Goal: Transaction & Acquisition: Purchase product/service

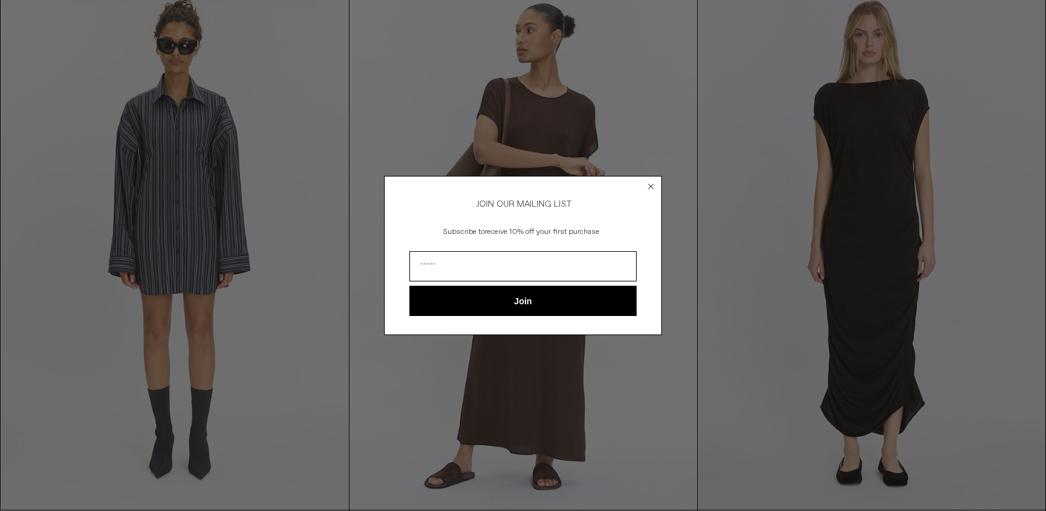
click at [650, 182] on circle "Close dialog" at bounding box center [652, 186] width 12 height 12
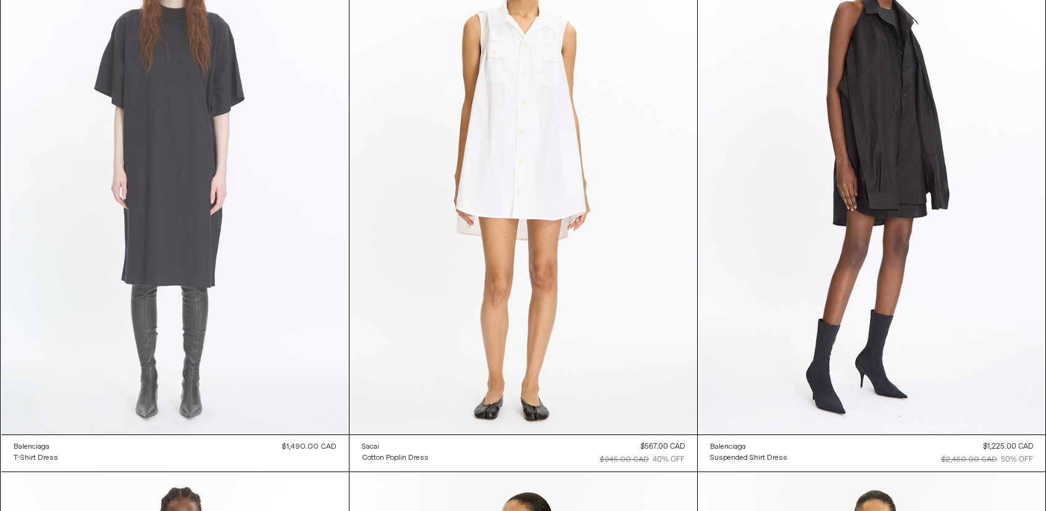
scroll to position [1245, 0]
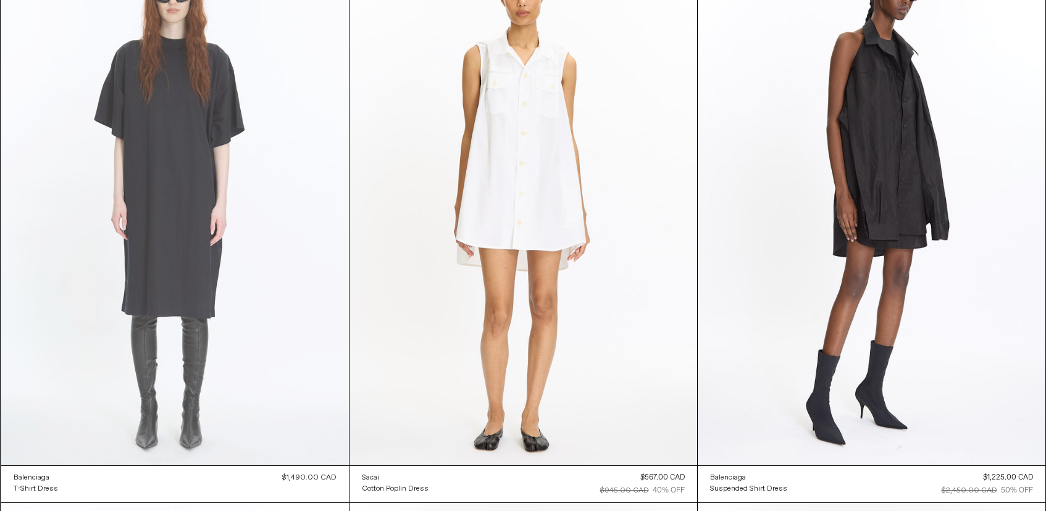
click at [177, 267] on at bounding box center [175, 205] width 348 height 522
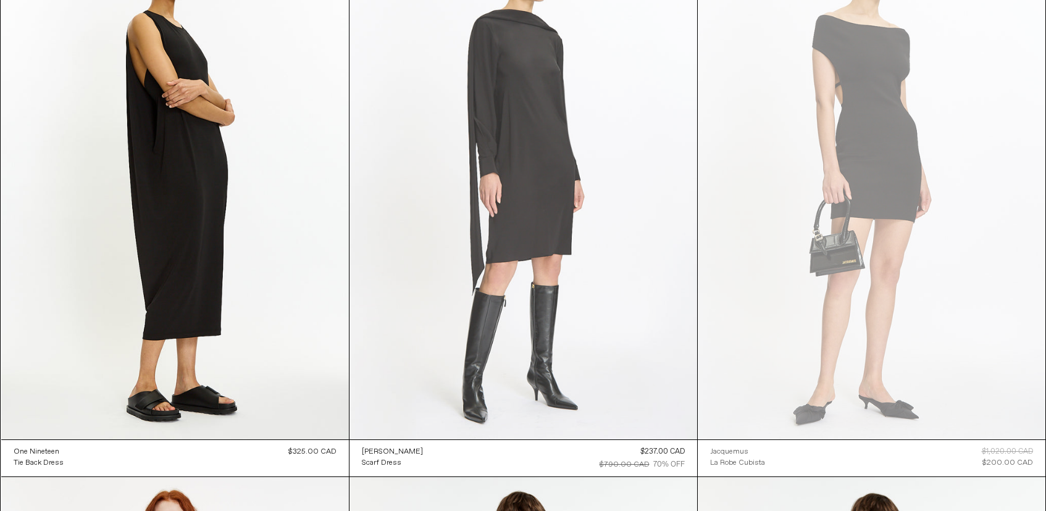
scroll to position [2389, 0]
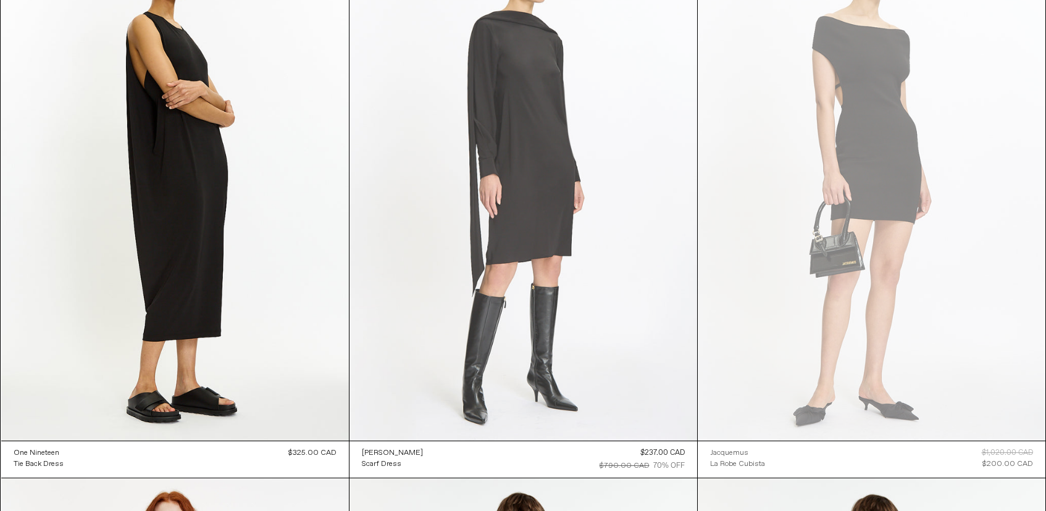
click at [531, 167] on at bounding box center [524, 180] width 348 height 522
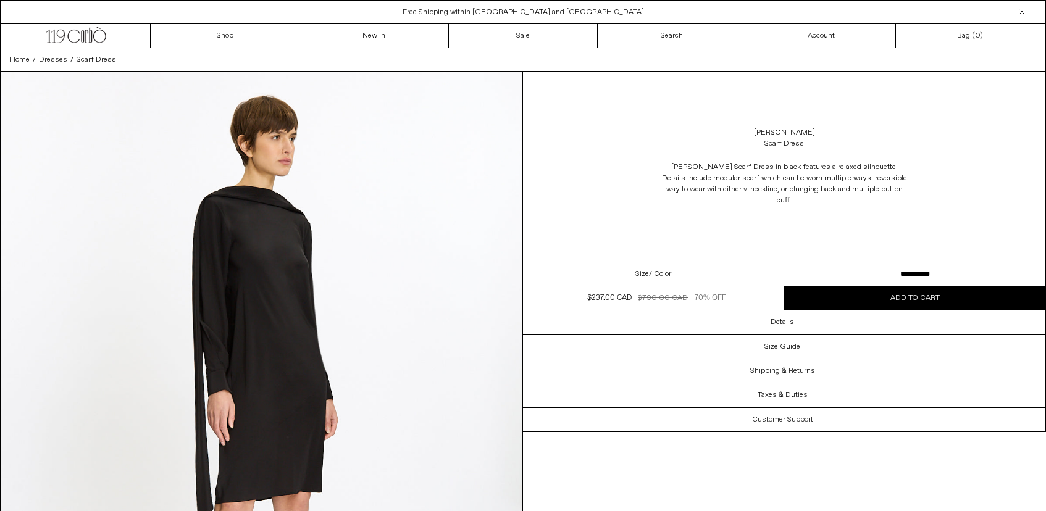
click at [886, 267] on select "**********" at bounding box center [915, 275] width 261 height 24
